Goal: Check status

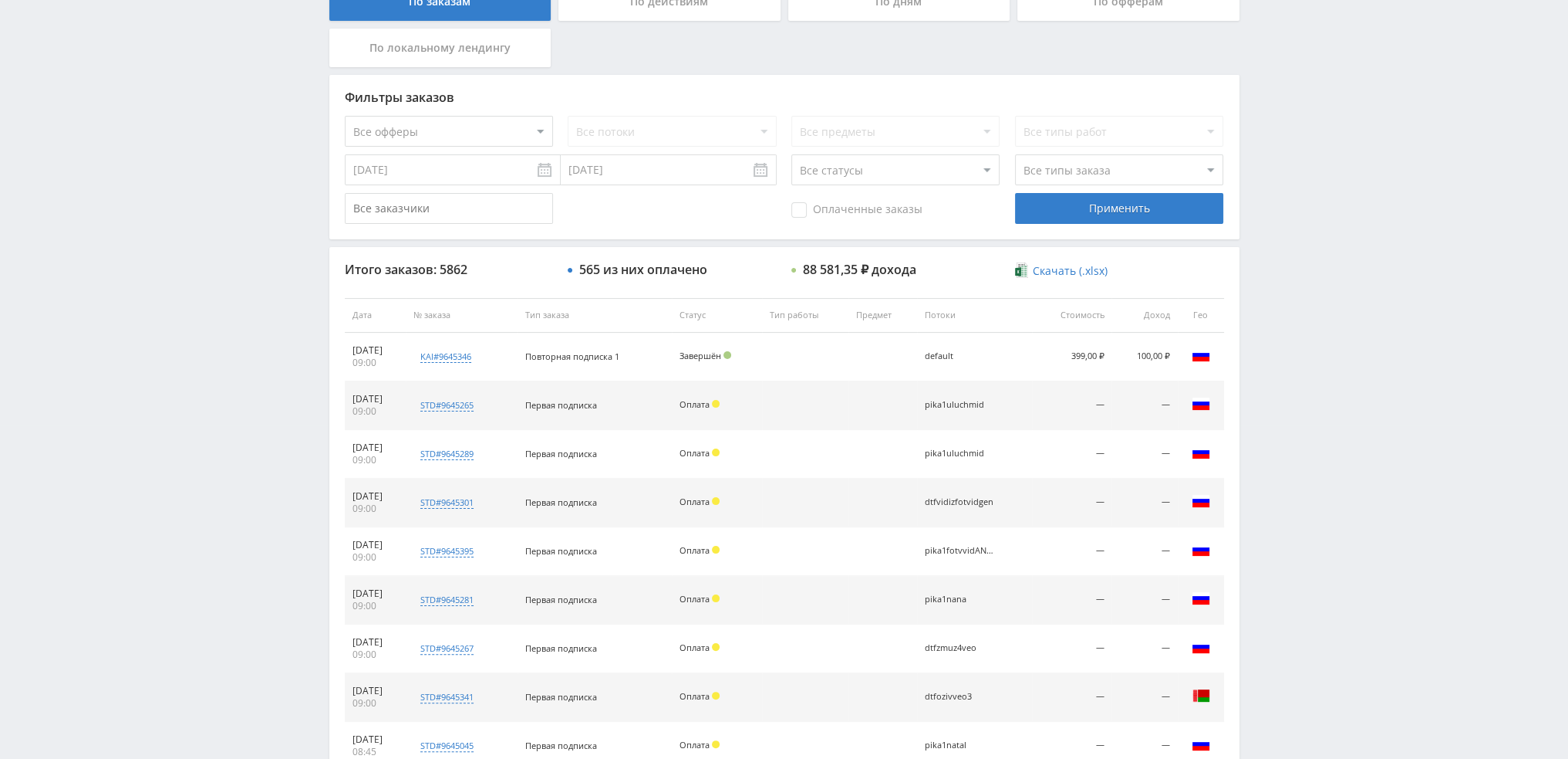
scroll to position [463, 0]
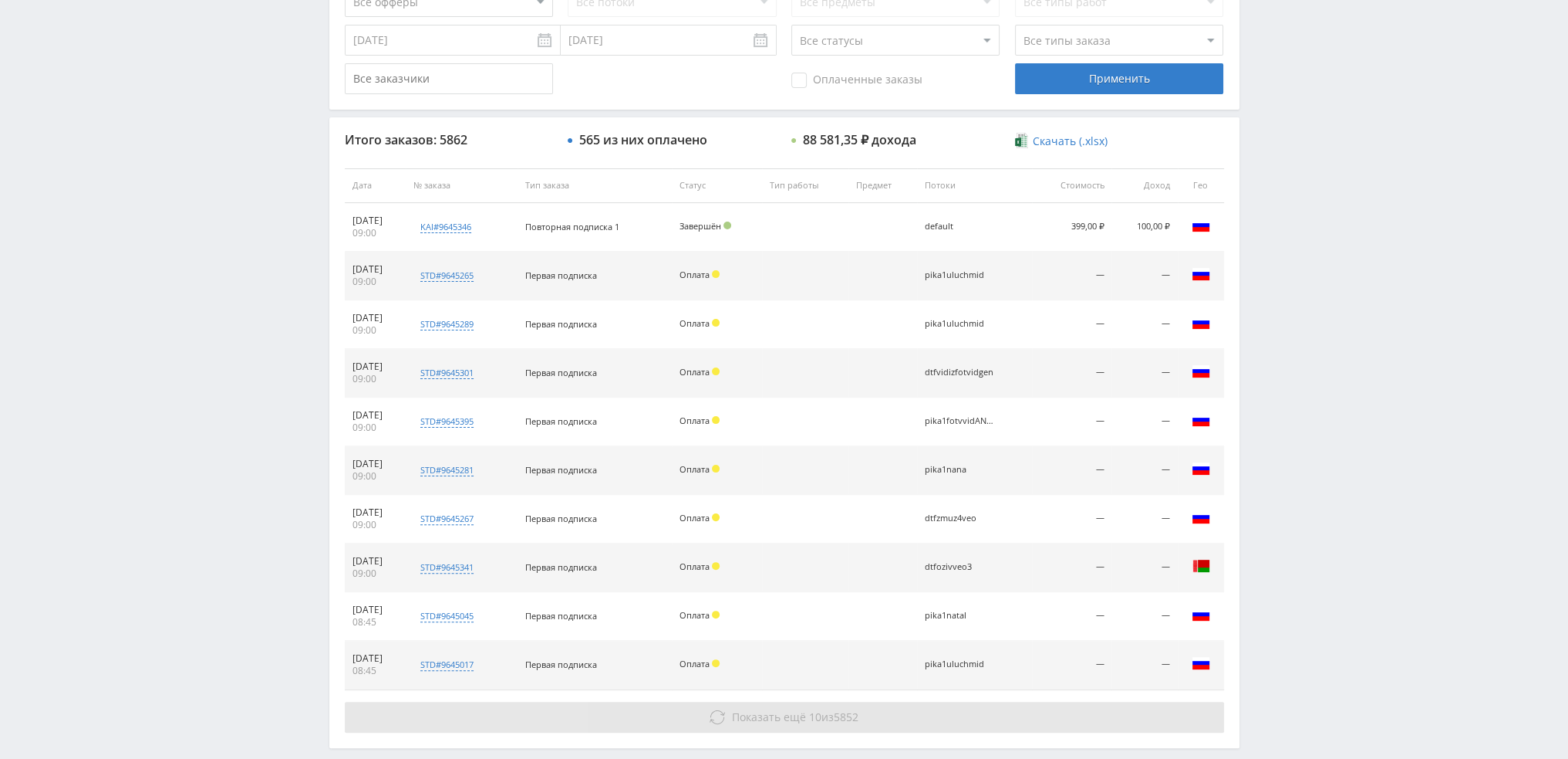
click at [749, 714] on span "Показать ещё" at bounding box center [769, 717] width 74 height 15
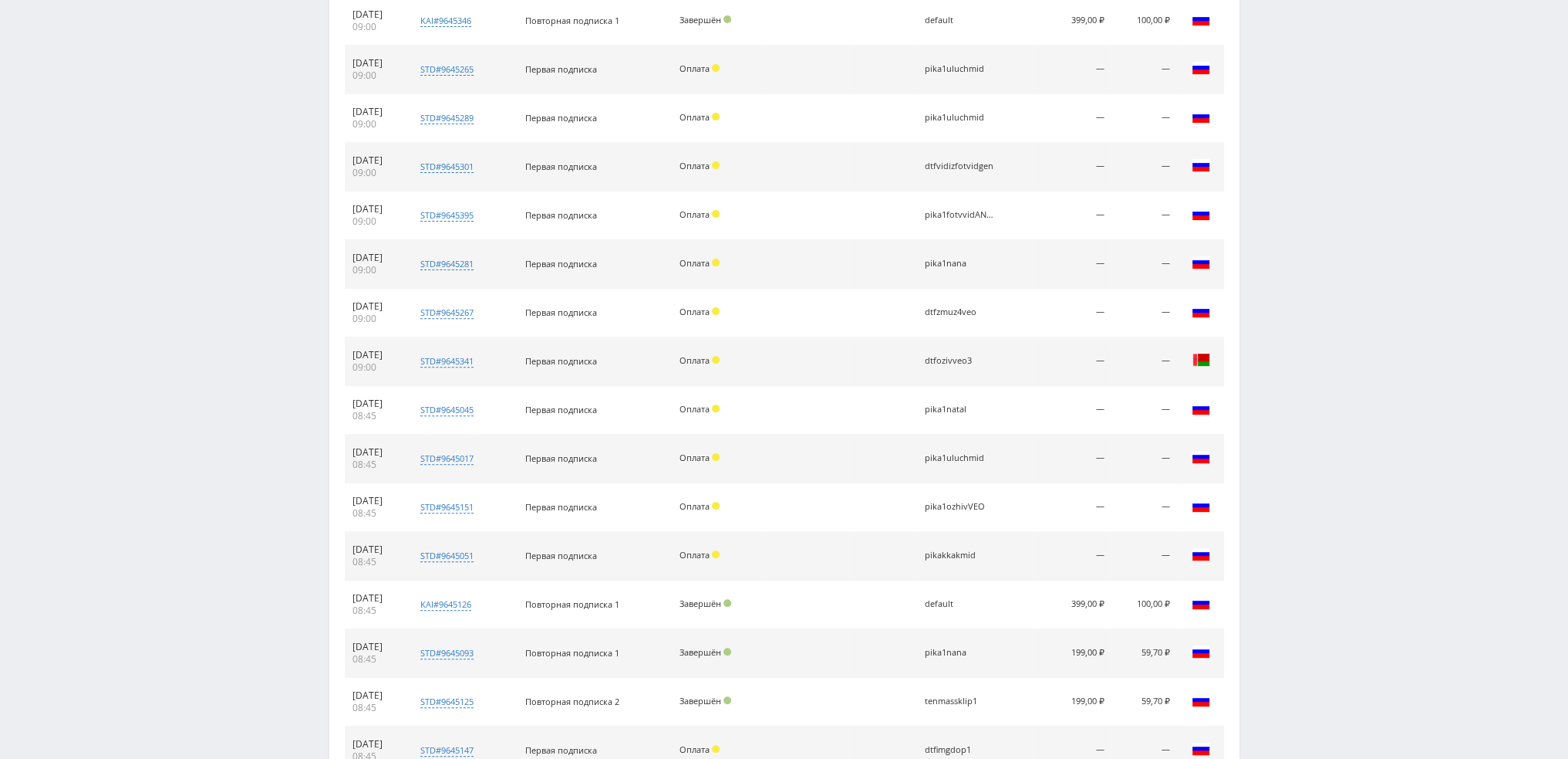
scroll to position [849, 0]
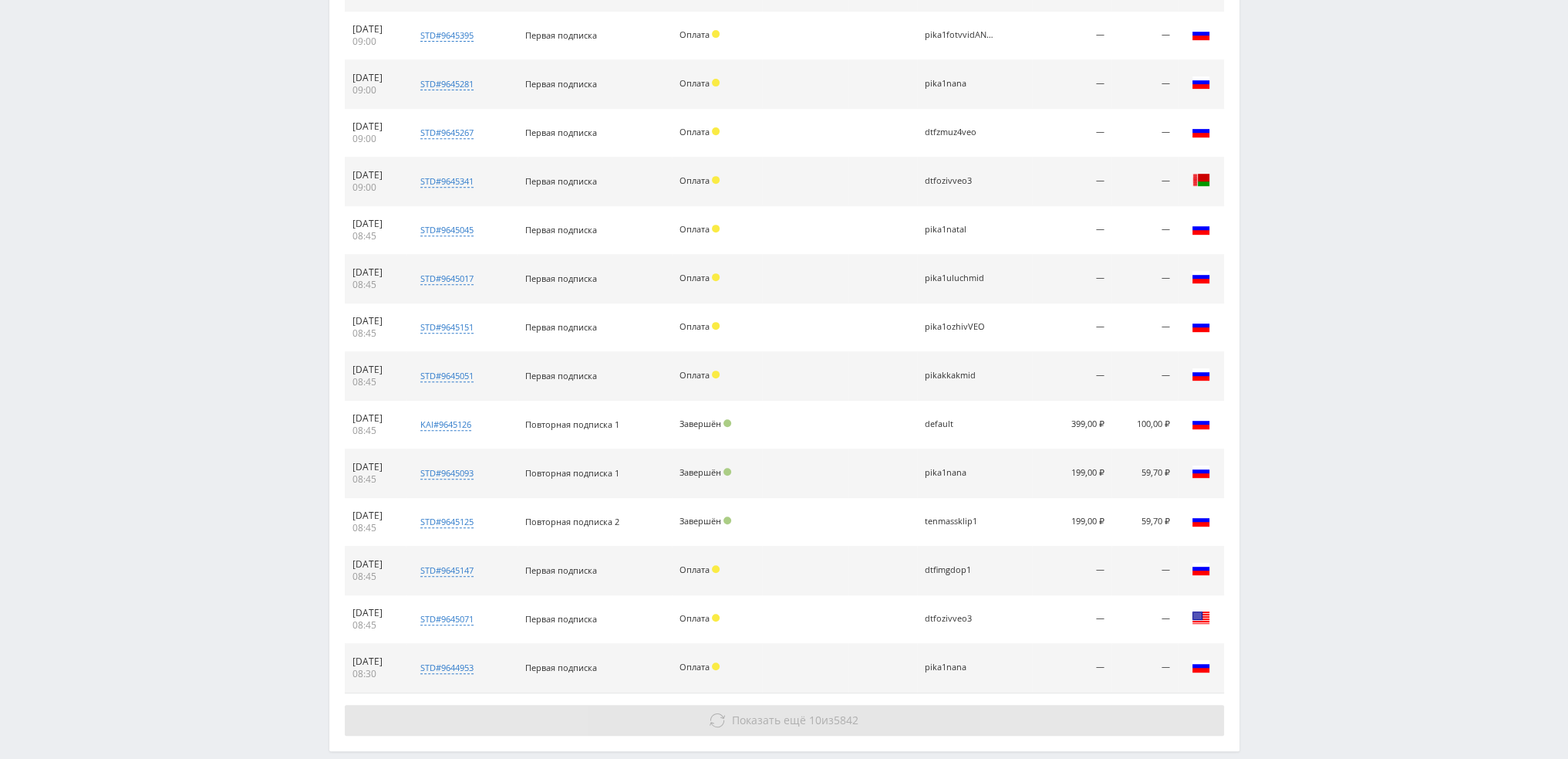
click at [916, 712] on button "Показать ещё 10 из 5842" at bounding box center [784, 720] width 879 height 31
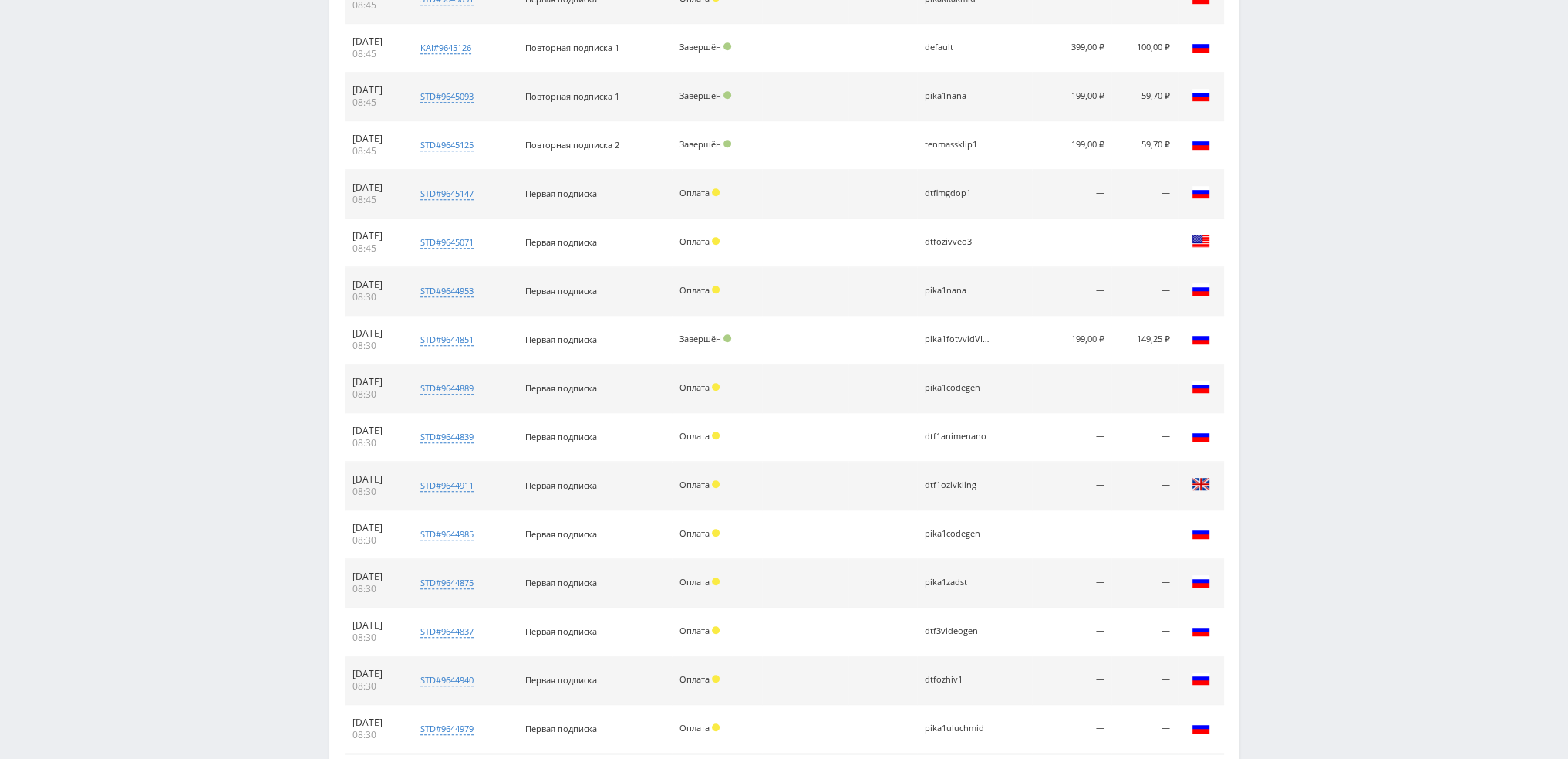
scroll to position [1358, 0]
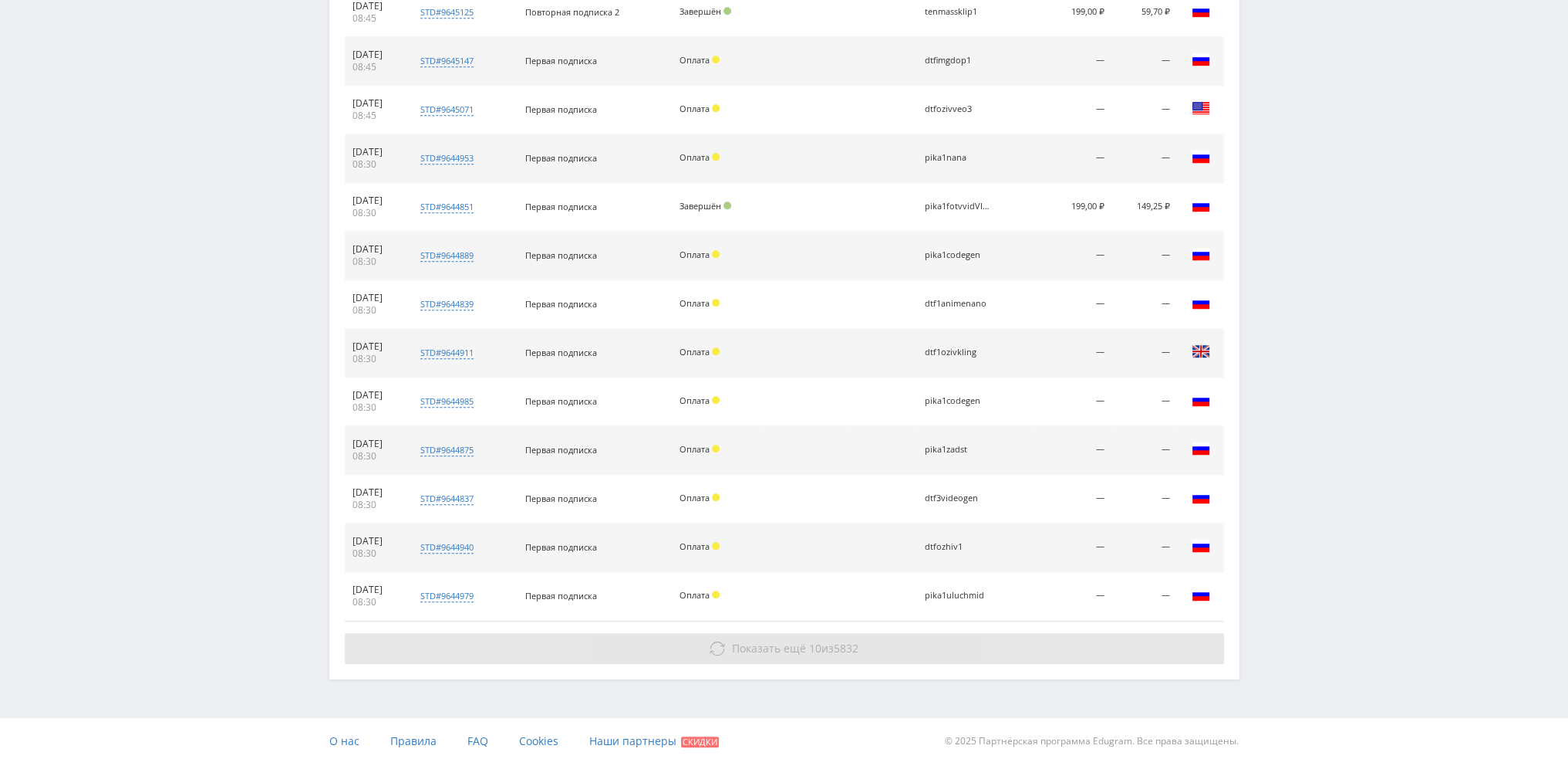
click at [907, 654] on button "Показать ещё 10 из 5832" at bounding box center [784, 648] width 879 height 31
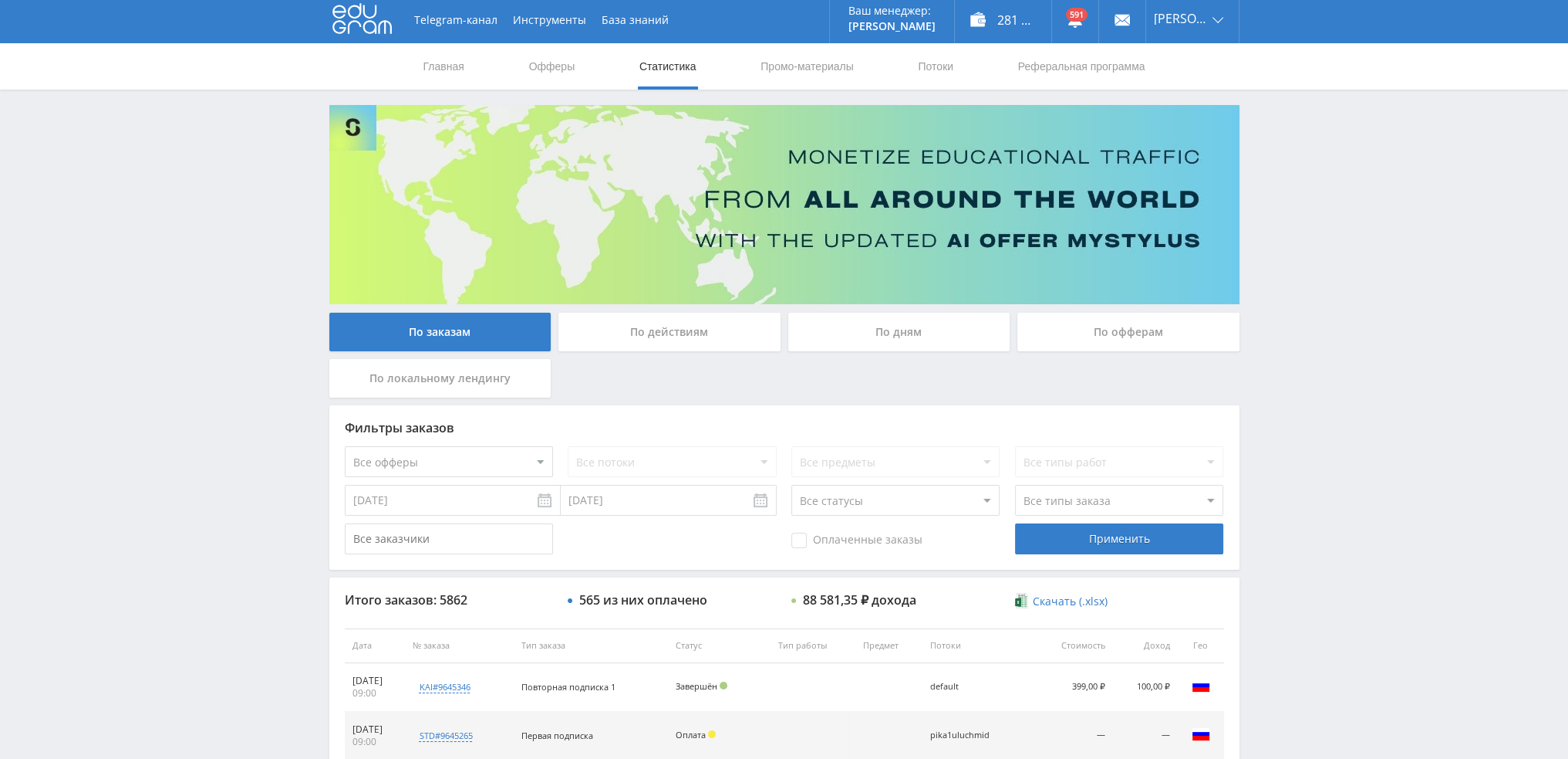
scroll to position [0, 0]
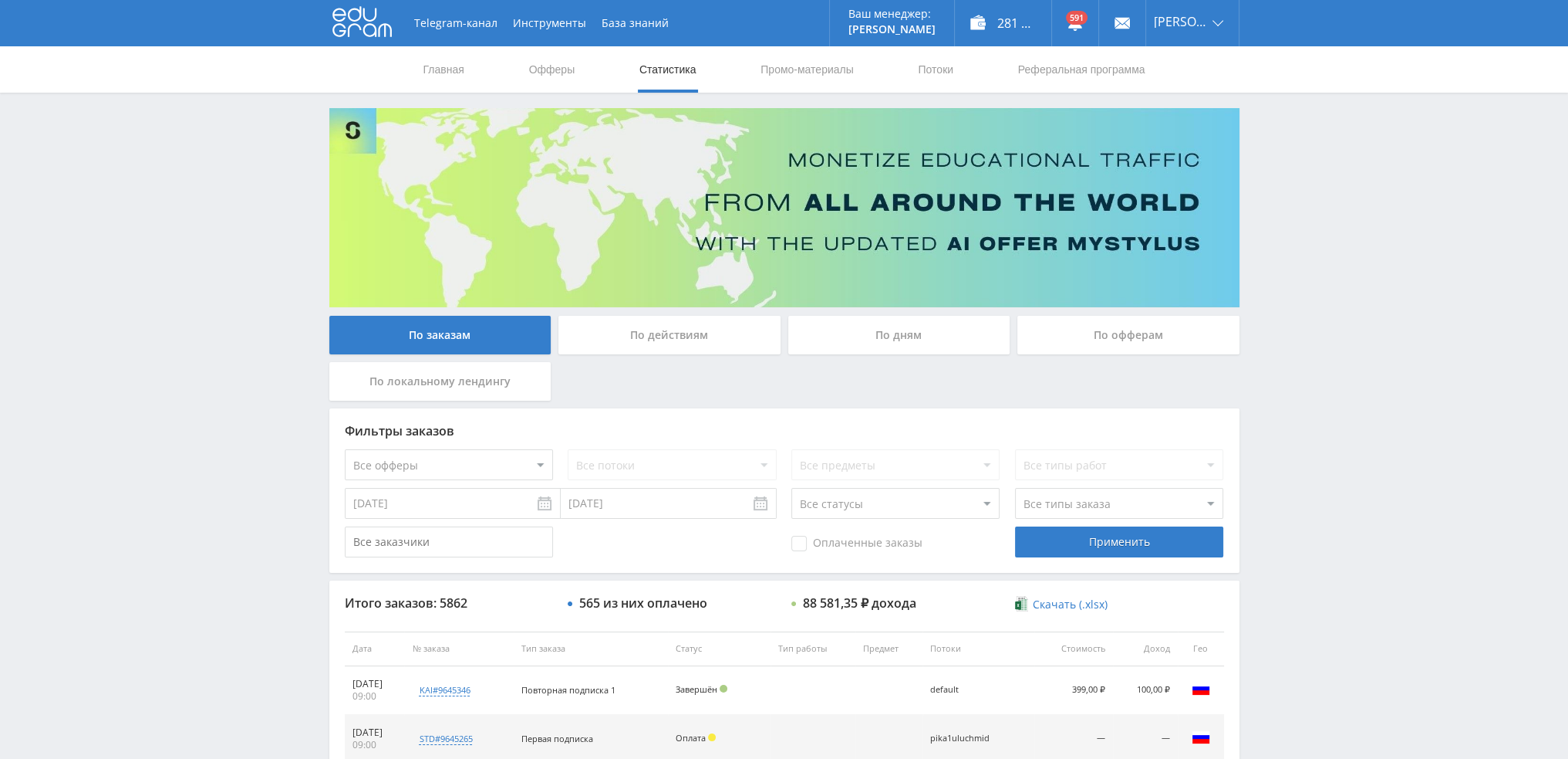
click at [900, 333] on div "По дням" at bounding box center [899, 335] width 222 height 38
click at [0, 0] on input "По дням" at bounding box center [0, 0] width 0 height 0
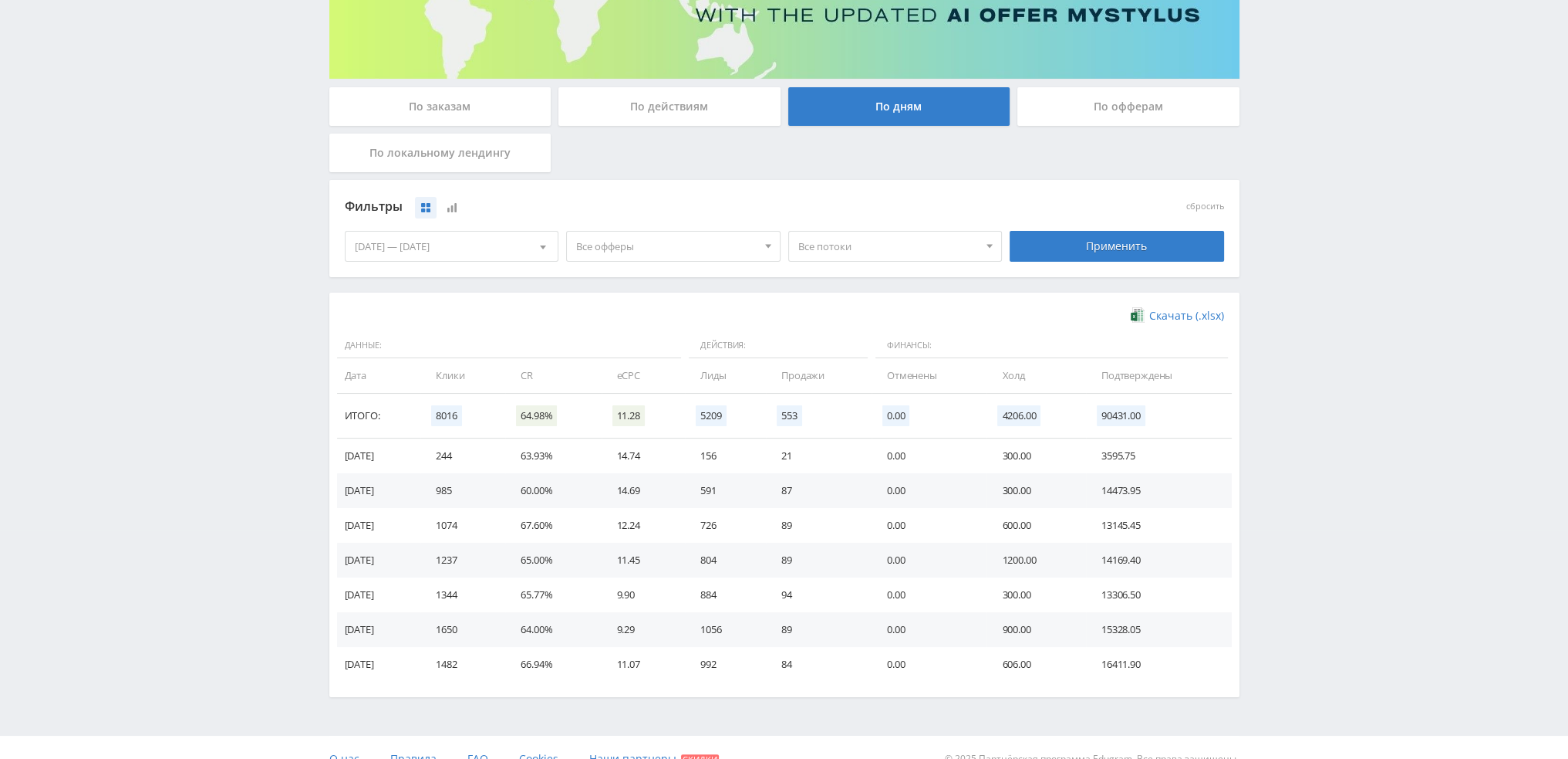
scroll to position [231, 0]
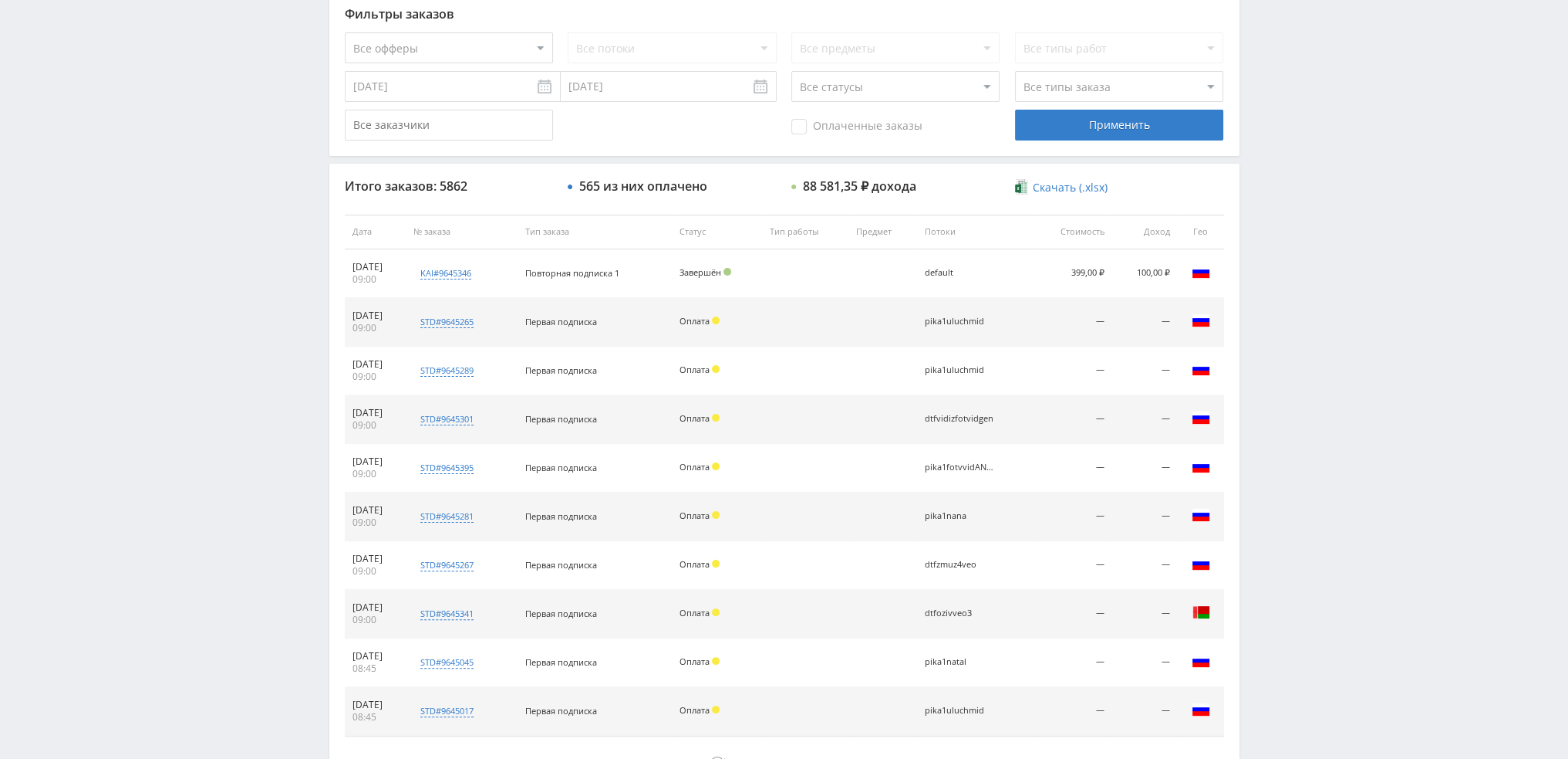
scroll to position [534, 0]
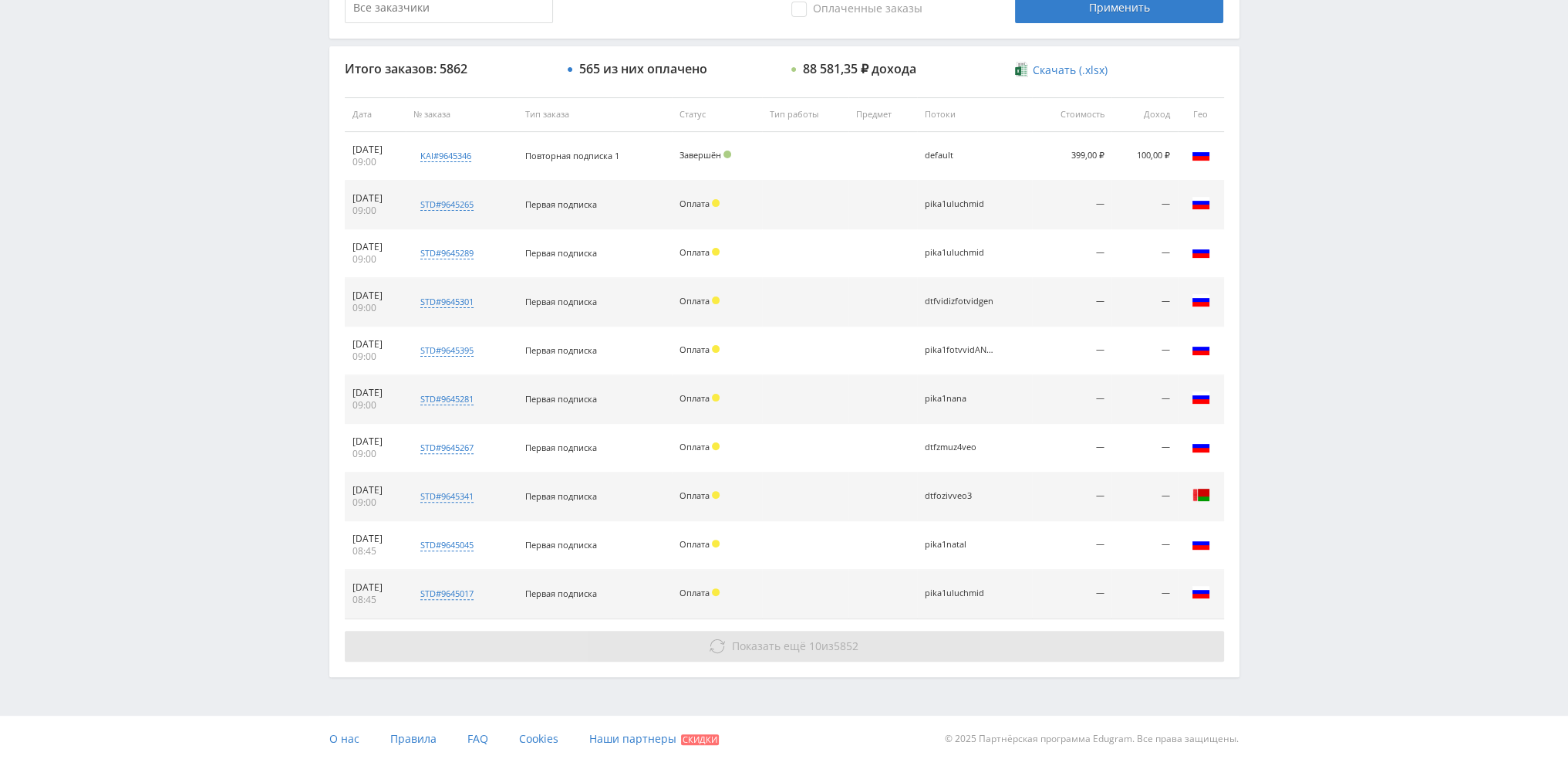
click at [872, 638] on button "Показать ещё 10 из 5852" at bounding box center [784, 645] width 879 height 31
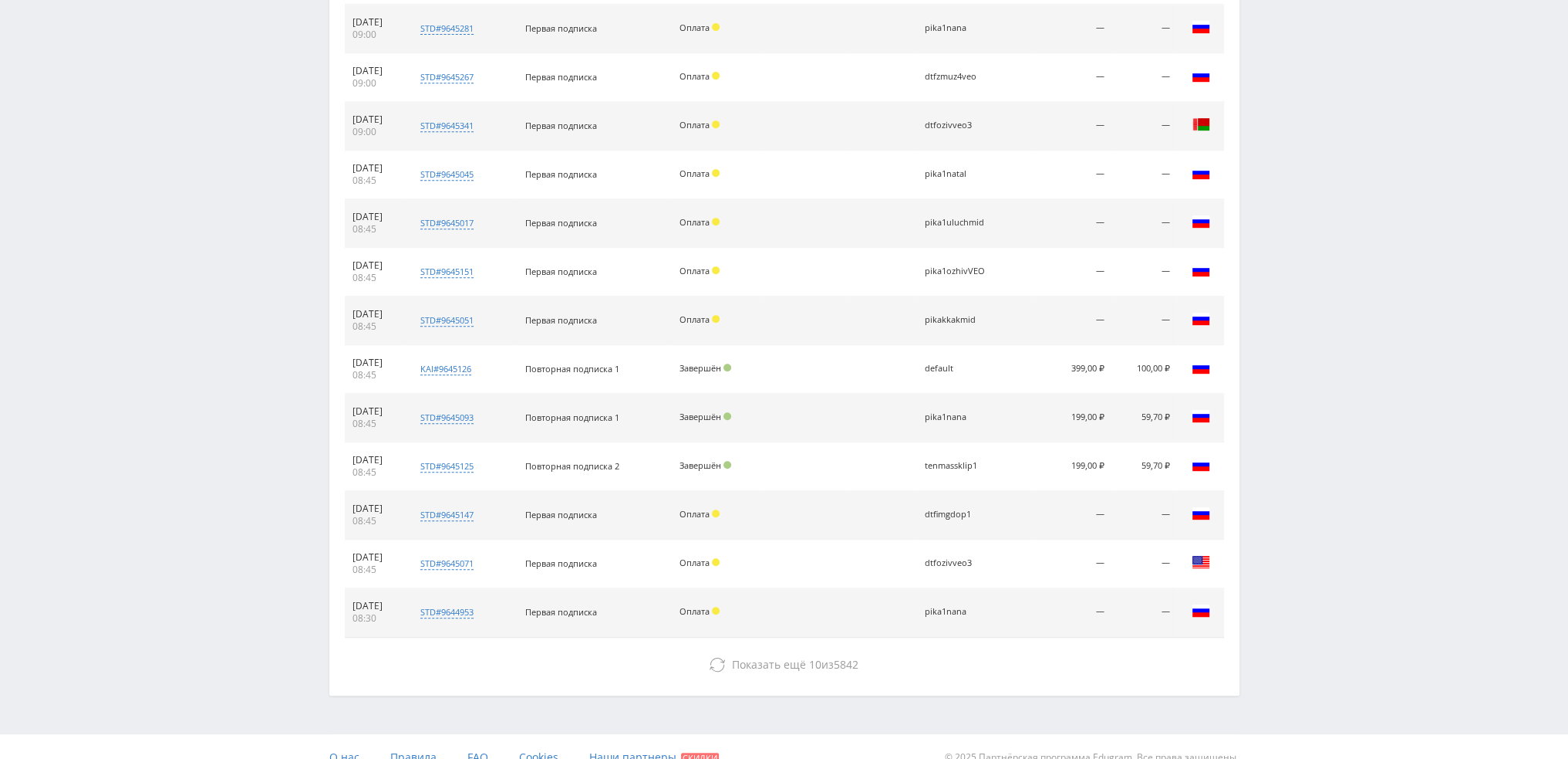
scroll to position [922, 0]
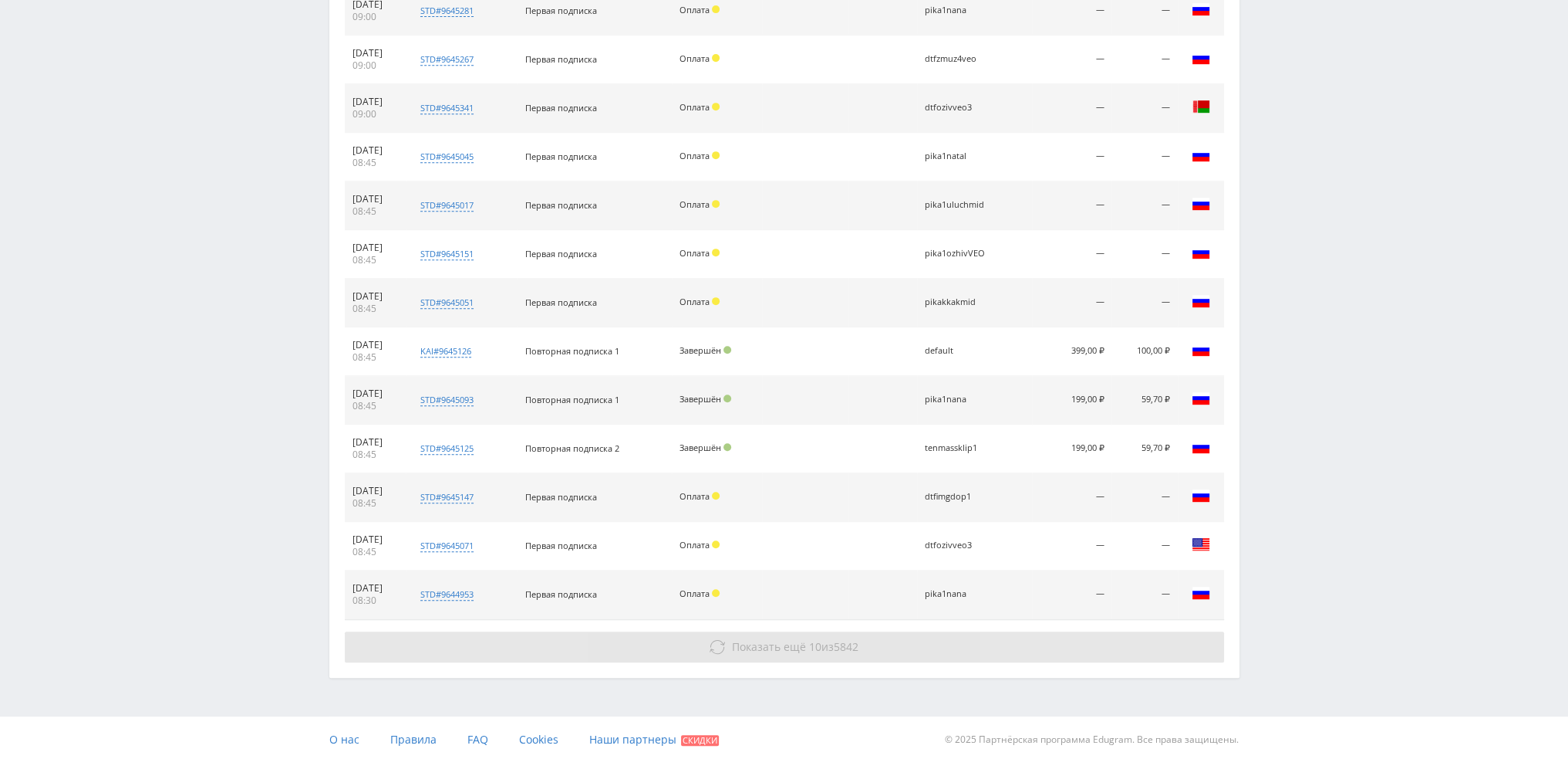
click at [873, 638] on button "Показать ещё 10 из 5842" at bounding box center [784, 646] width 879 height 31
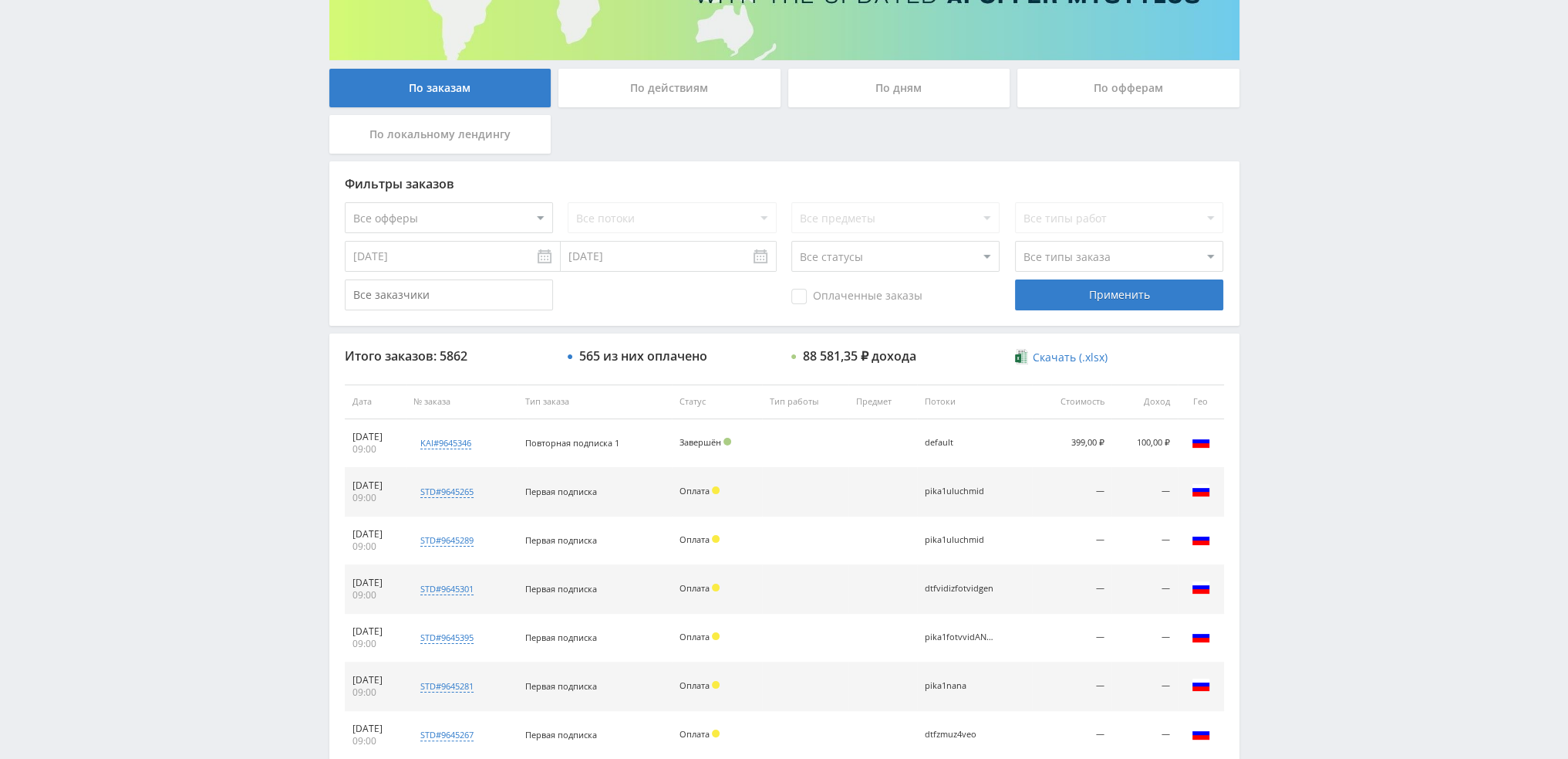
scroll to position [151, 0]
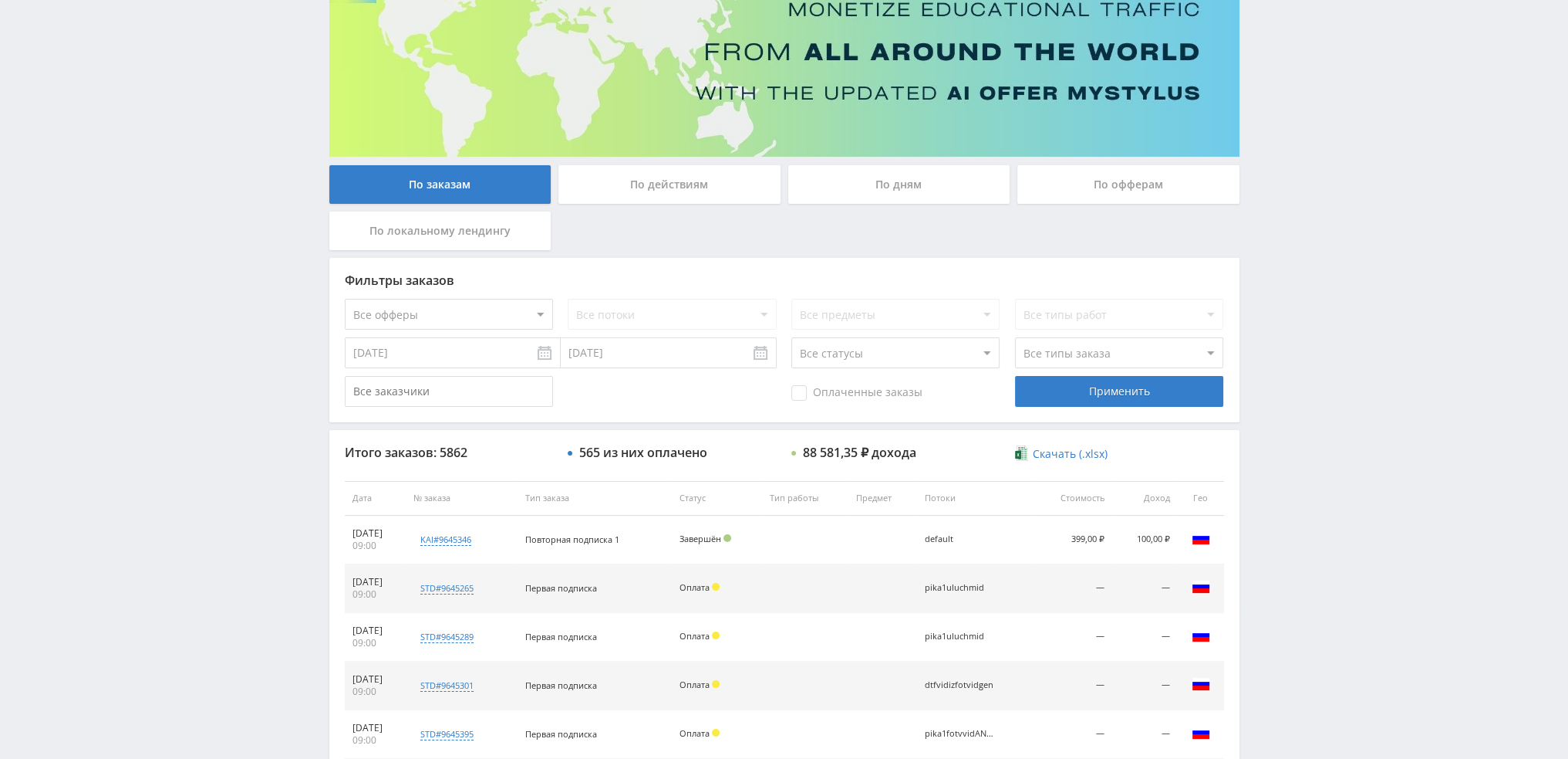
click at [928, 197] on div "По дням" at bounding box center [899, 184] width 222 height 38
click at [0, 0] on input "По дням" at bounding box center [0, 0] width 0 height 0
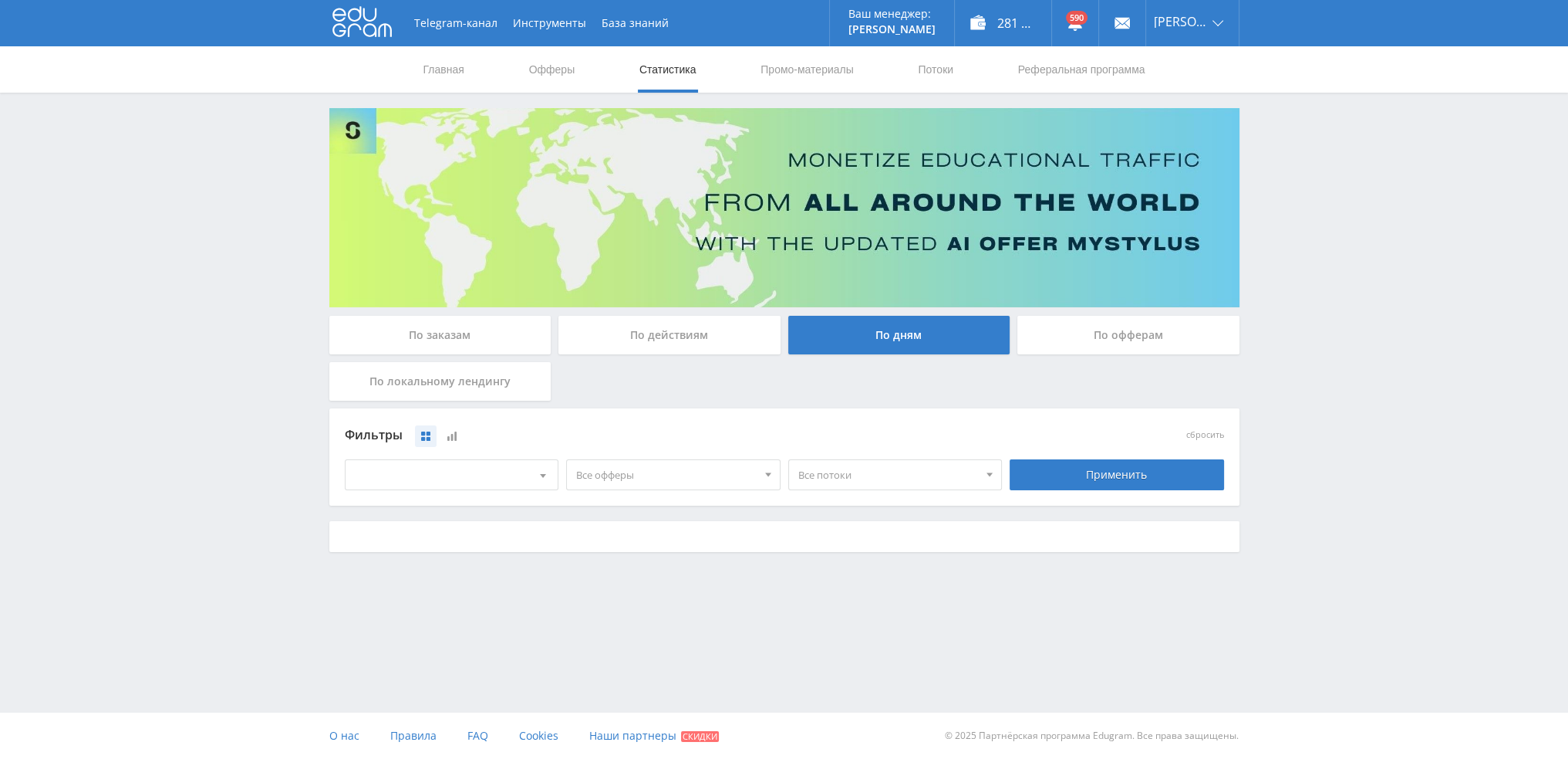
scroll to position [0, 0]
